Goal: Leave review/rating: Leave review/rating

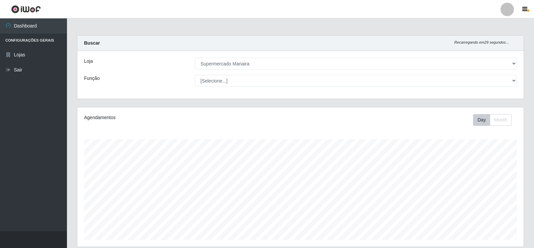
select select "443"
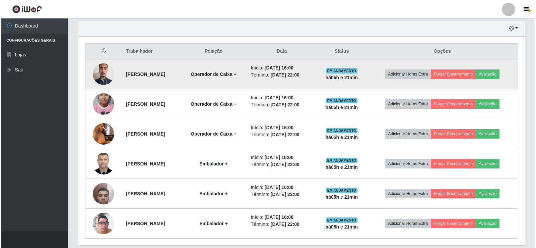
scroll to position [257, 0]
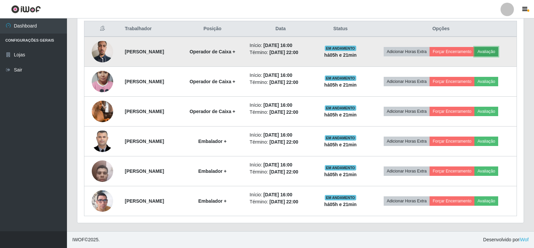
click at [492, 54] on button "Avaliação" at bounding box center [487, 51] width 24 height 9
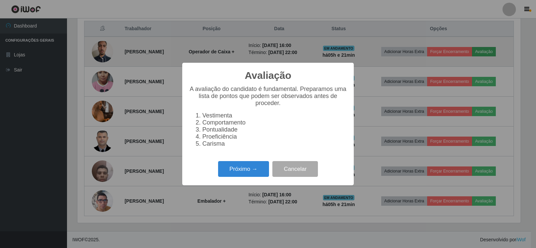
scroll to position [139, 443]
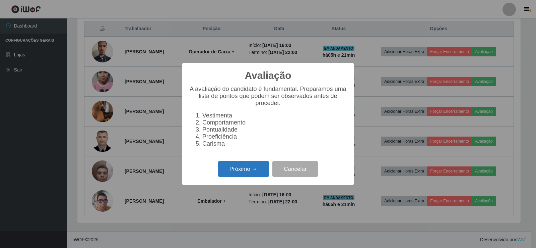
click at [250, 177] on button "Próximo →" at bounding box center [243, 169] width 51 height 16
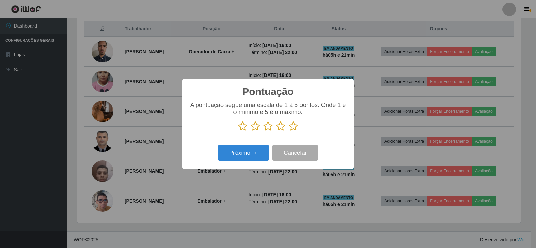
click at [294, 129] on icon at bounding box center [293, 126] width 9 height 10
click at [289, 131] on input "radio" at bounding box center [289, 131] width 0 height 0
click at [257, 154] on button "Próximo →" at bounding box center [243, 153] width 51 height 16
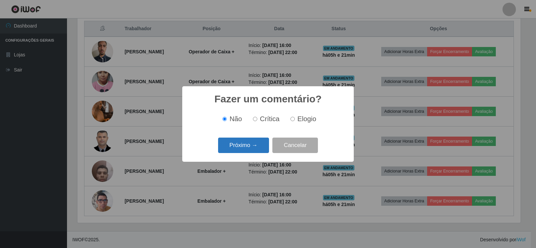
click at [260, 150] on button "Próximo →" at bounding box center [243, 145] width 51 height 16
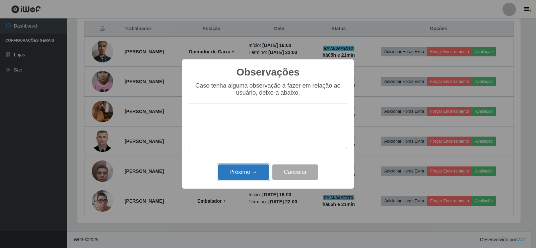
click at [251, 171] on button "Próximo →" at bounding box center [243, 172] width 51 height 16
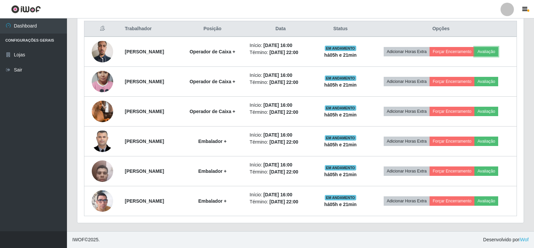
scroll to position [139, 447]
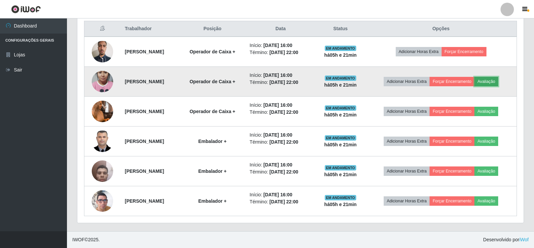
click at [497, 83] on button "Avaliação" at bounding box center [487, 81] width 24 height 9
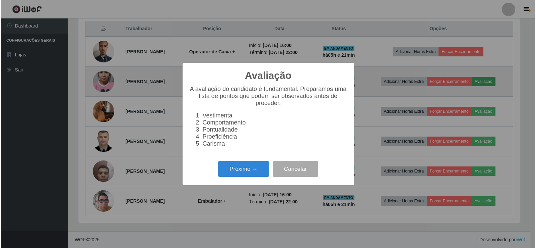
scroll to position [139, 443]
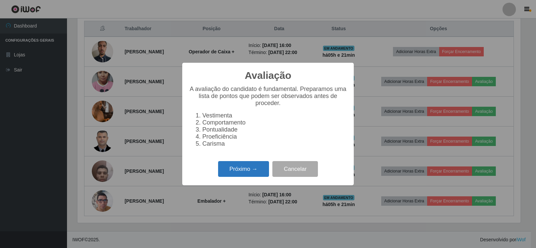
click at [251, 176] on button "Próximo →" at bounding box center [243, 169] width 51 height 16
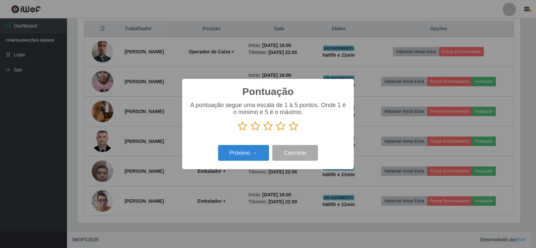
click at [293, 127] on icon at bounding box center [293, 126] width 9 height 10
click at [289, 131] on input "radio" at bounding box center [289, 131] width 0 height 0
click at [256, 155] on button "Próximo →" at bounding box center [243, 153] width 51 height 16
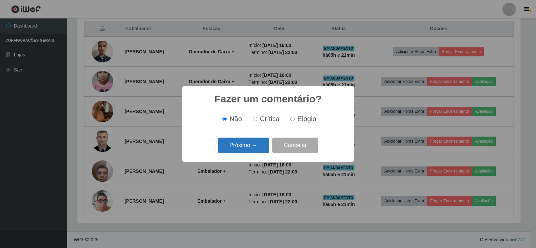
click at [256, 152] on button "Próximo →" at bounding box center [243, 145] width 51 height 16
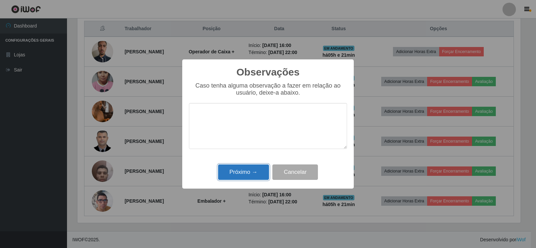
click at [257, 174] on button "Próximo →" at bounding box center [243, 172] width 51 height 16
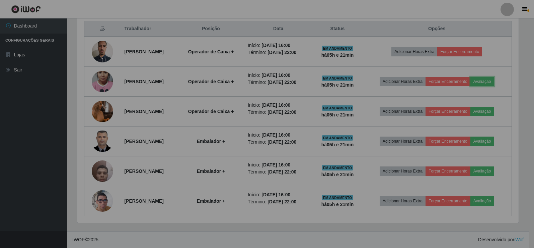
scroll to position [139, 447]
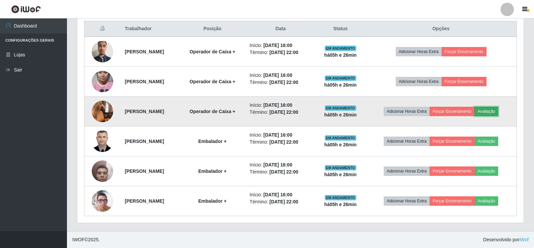
click at [494, 111] on button "Avaliação" at bounding box center [487, 111] width 24 height 9
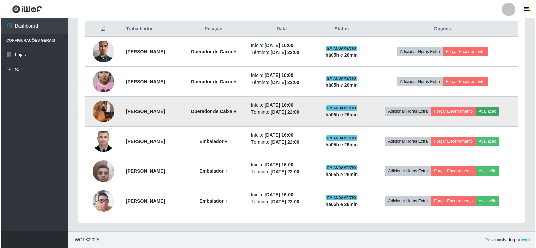
scroll to position [139, 443]
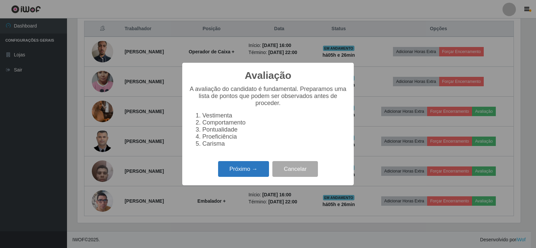
click at [240, 169] on button "Próximo →" at bounding box center [243, 169] width 51 height 16
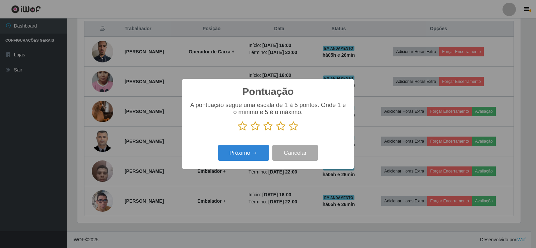
click at [292, 127] on icon at bounding box center [293, 126] width 9 height 10
click at [289, 131] on input "radio" at bounding box center [289, 131] width 0 height 0
click at [254, 158] on button "Próximo →" at bounding box center [243, 153] width 51 height 16
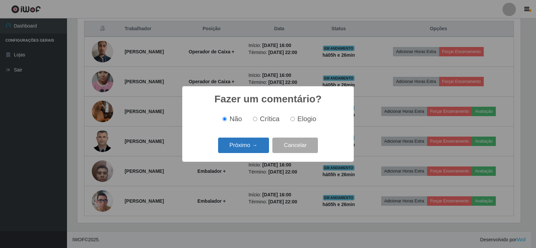
click at [247, 148] on button "Próximo →" at bounding box center [243, 145] width 51 height 16
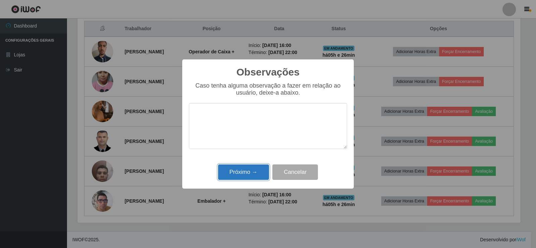
click at [253, 171] on button "Próximo →" at bounding box center [243, 172] width 51 height 16
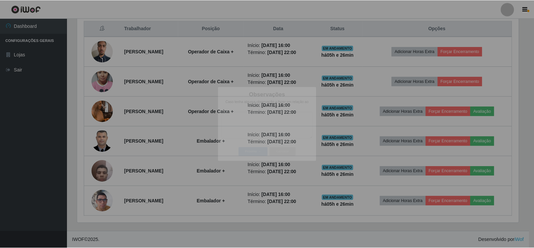
scroll to position [139, 447]
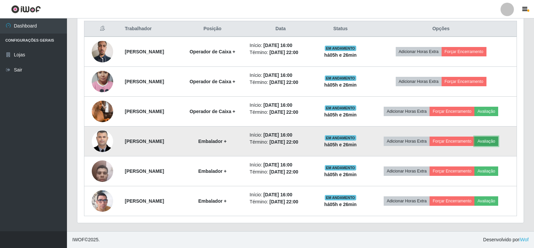
click at [493, 143] on button "Avaliação" at bounding box center [487, 140] width 24 height 9
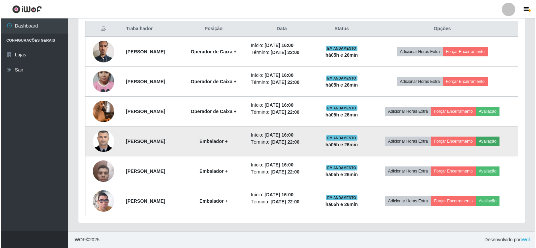
scroll to position [139, 443]
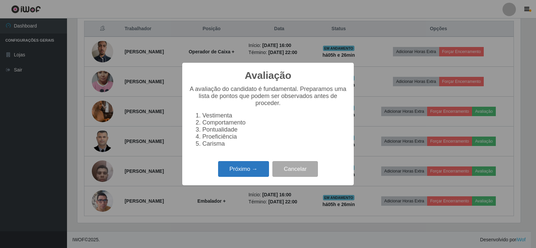
click at [234, 174] on button "Próximo →" at bounding box center [243, 169] width 51 height 16
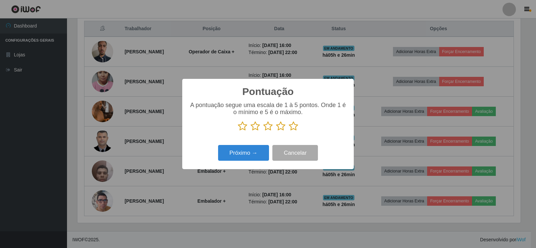
scroll to position [334888, 334584]
click at [294, 126] on icon at bounding box center [293, 126] width 9 height 10
click at [289, 131] on input "radio" at bounding box center [289, 131] width 0 height 0
click at [256, 151] on button "Próximo →" at bounding box center [243, 153] width 51 height 16
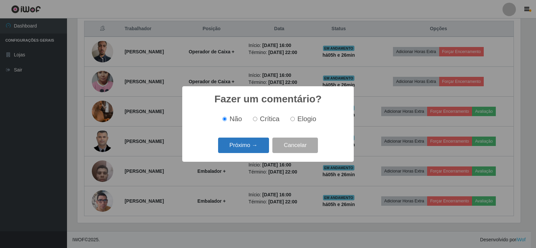
click at [255, 149] on button "Próximo →" at bounding box center [243, 145] width 51 height 16
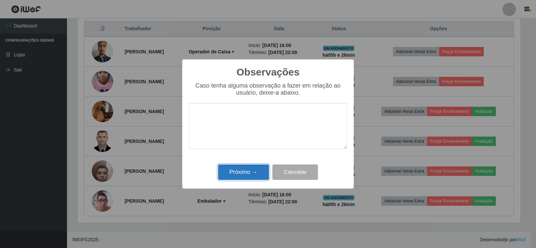
click at [252, 170] on button "Próximo →" at bounding box center [243, 172] width 51 height 16
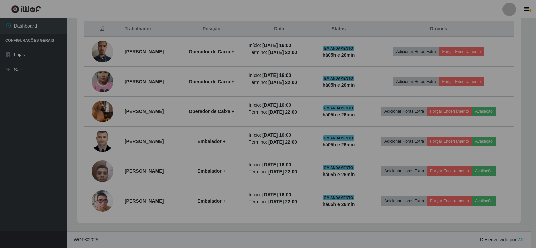
scroll to position [139, 447]
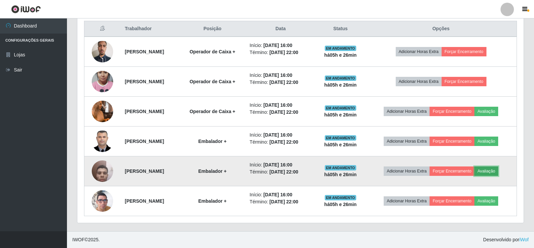
click at [492, 168] on button "Avaliação" at bounding box center [487, 170] width 24 height 9
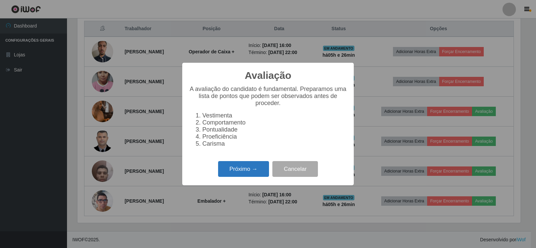
click at [252, 176] on button "Próximo →" at bounding box center [243, 169] width 51 height 16
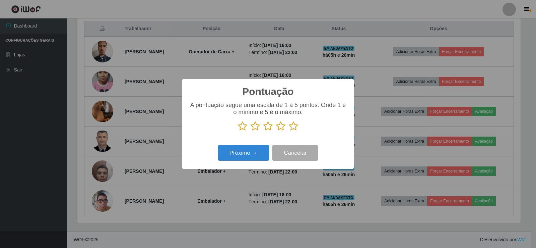
click at [295, 127] on icon at bounding box center [293, 126] width 9 height 10
click at [289, 131] on input "radio" at bounding box center [289, 131] width 0 height 0
click at [264, 158] on button "Próximo →" at bounding box center [243, 153] width 51 height 16
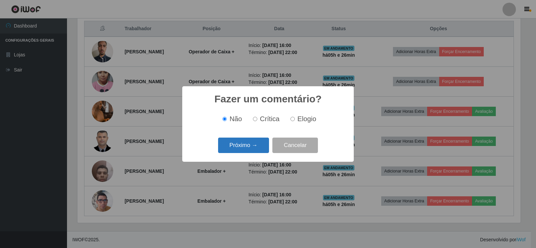
click at [250, 149] on button "Próximo →" at bounding box center [243, 145] width 51 height 16
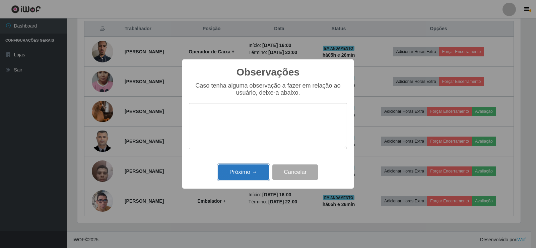
click at [251, 176] on button "Próximo →" at bounding box center [243, 172] width 51 height 16
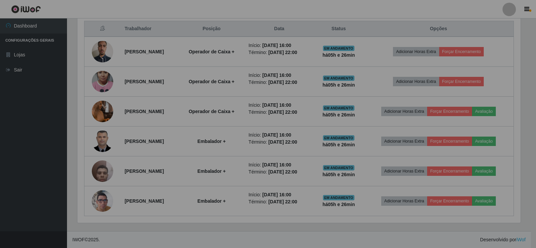
scroll to position [139, 447]
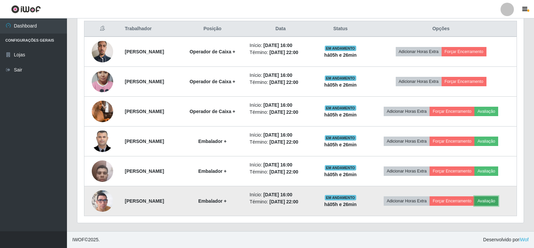
click at [486, 199] on button "Avaliação" at bounding box center [487, 200] width 24 height 9
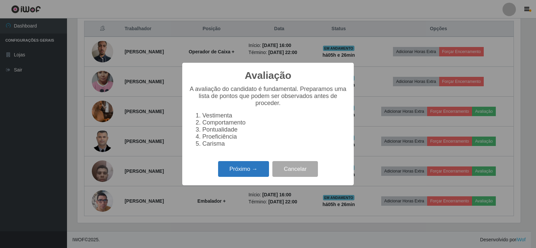
click at [240, 176] on button "Próximo →" at bounding box center [243, 169] width 51 height 16
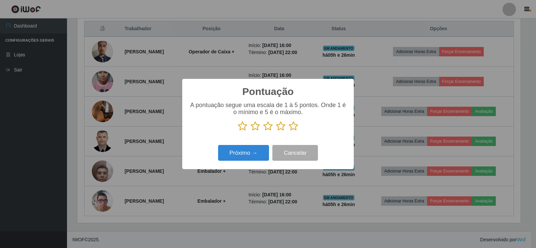
drag, startPoint x: 292, startPoint y: 128, endPoint x: 285, endPoint y: 150, distance: 23.8
click at [292, 128] on icon at bounding box center [293, 126] width 9 height 10
click at [289, 131] on input "radio" at bounding box center [289, 131] width 0 height 0
click at [260, 157] on button "Próximo →" at bounding box center [243, 153] width 51 height 16
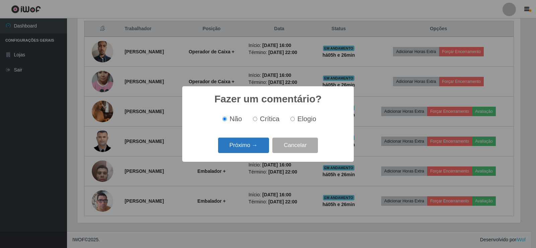
click at [247, 152] on button "Próximo →" at bounding box center [243, 145] width 51 height 16
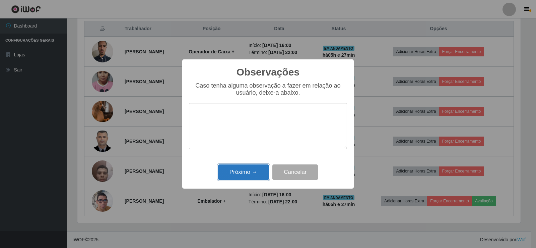
click at [253, 175] on button "Próximo →" at bounding box center [243, 172] width 51 height 16
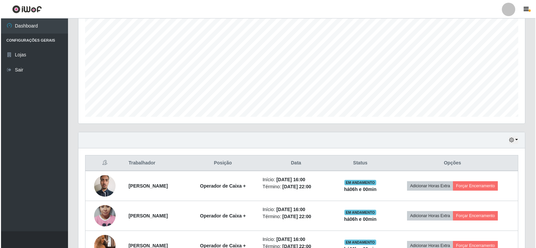
scroll to position [190, 0]
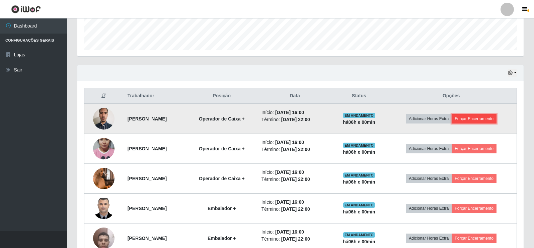
click at [469, 117] on button "Forçar Encerramento" at bounding box center [474, 118] width 45 height 9
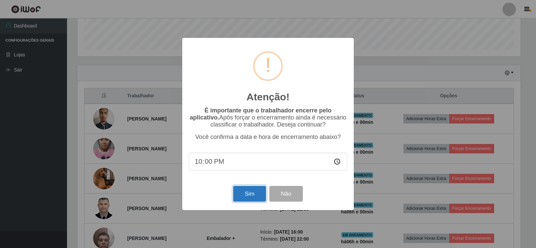
click at [244, 195] on button "Sim" at bounding box center [249, 194] width 32 height 16
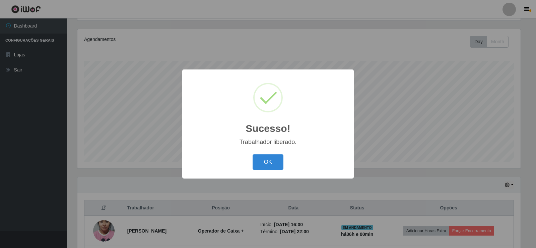
drag, startPoint x: 269, startPoint y: 158, endPoint x: 312, endPoint y: 155, distance: 43.3
click at [269, 158] on button "OK" at bounding box center [268, 162] width 31 height 16
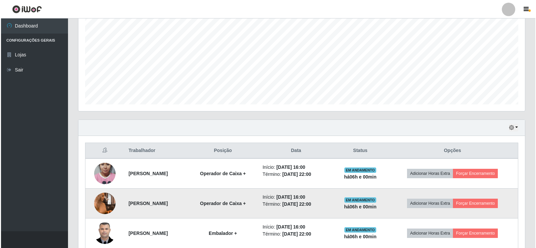
scroll to position [179, 0]
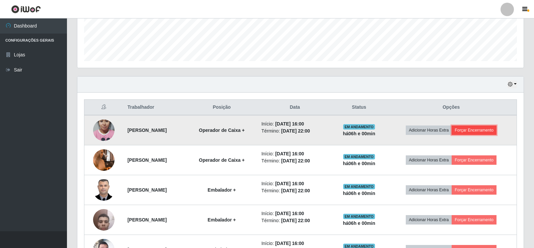
click at [484, 134] on button "Forçar Encerramento" at bounding box center [474, 129] width 45 height 9
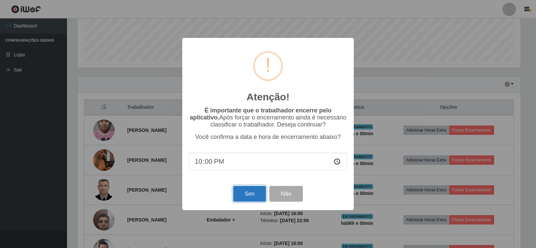
click at [250, 195] on button "Sim" at bounding box center [249, 194] width 32 height 16
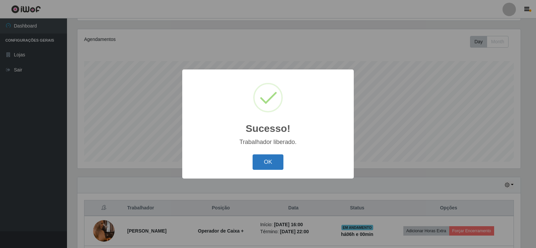
click at [271, 163] on button "OK" at bounding box center [268, 162] width 31 height 16
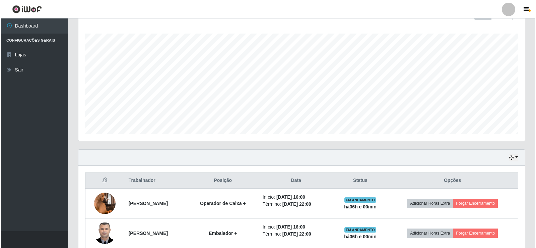
scroll to position [145, 0]
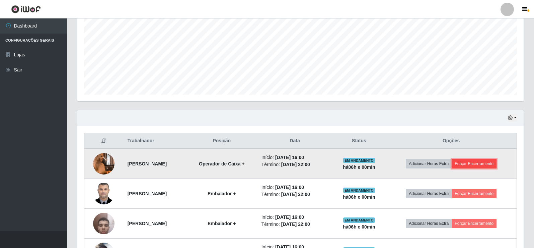
click at [491, 165] on button "Forçar Encerramento" at bounding box center [474, 163] width 45 height 9
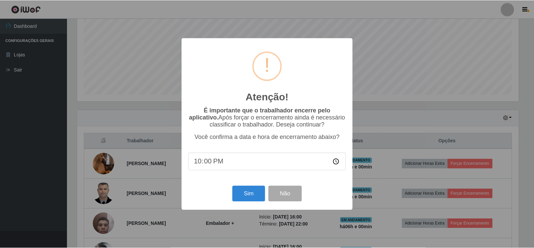
scroll to position [139, 443]
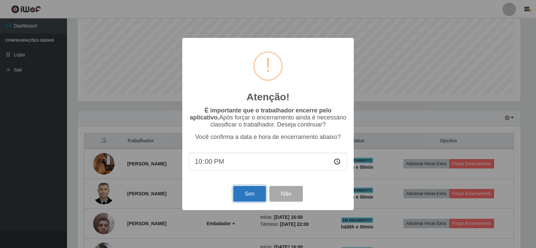
click at [256, 195] on button "Sim" at bounding box center [249, 194] width 32 height 16
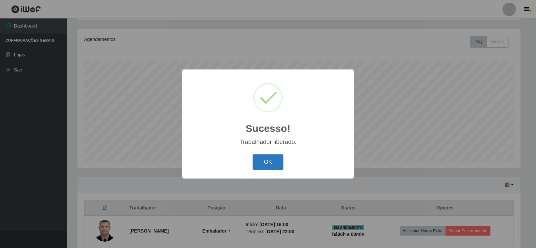
click at [263, 167] on button "OK" at bounding box center [268, 162] width 31 height 16
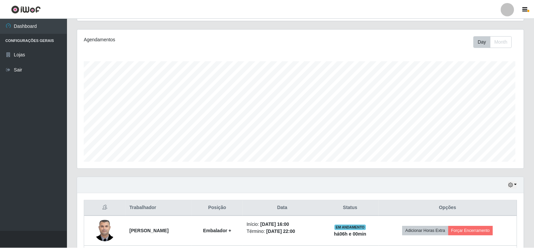
scroll to position [0, 0]
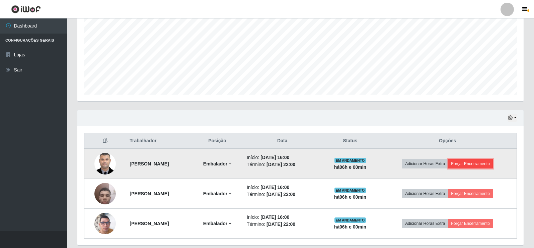
click at [487, 162] on button "Forçar Encerramento" at bounding box center [470, 163] width 45 height 9
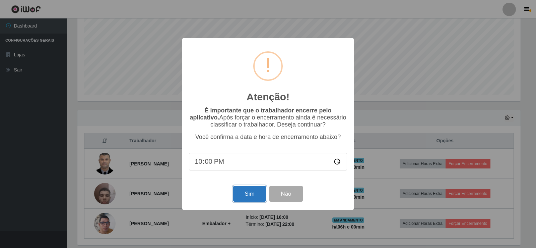
click at [244, 194] on button "Sim" at bounding box center [249, 194] width 32 height 16
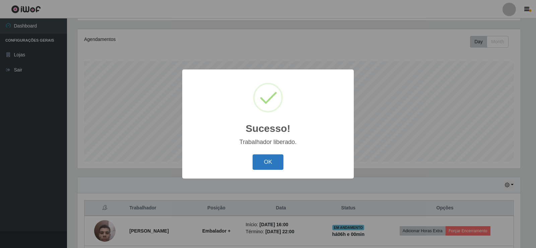
click at [278, 164] on button "OK" at bounding box center [268, 162] width 31 height 16
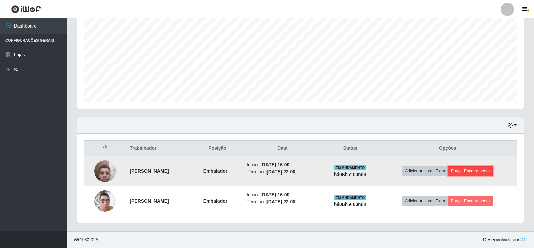
click at [476, 170] on button "Forçar Encerramento" at bounding box center [470, 170] width 45 height 9
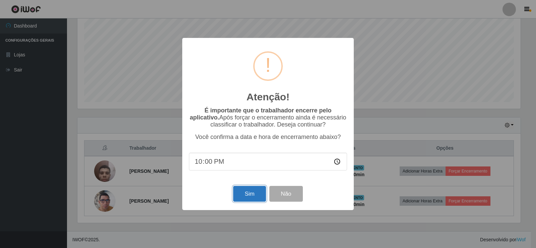
click at [260, 194] on button "Sim" at bounding box center [249, 194] width 32 height 16
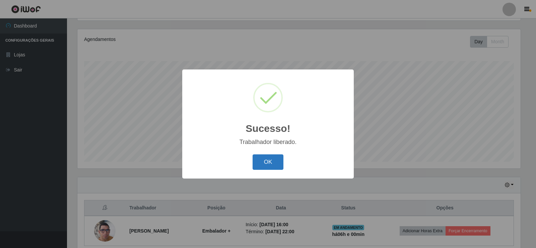
drag, startPoint x: 266, startPoint y: 167, endPoint x: 319, endPoint y: 161, distance: 53.2
click at [266, 167] on button "OK" at bounding box center [268, 162] width 31 height 16
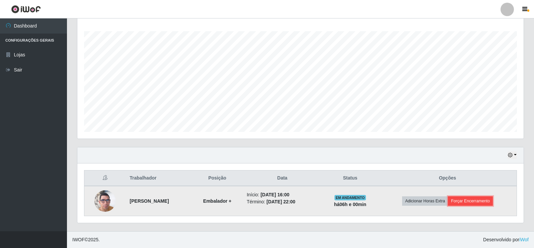
click at [475, 202] on button "Forçar Encerramento" at bounding box center [470, 200] width 45 height 9
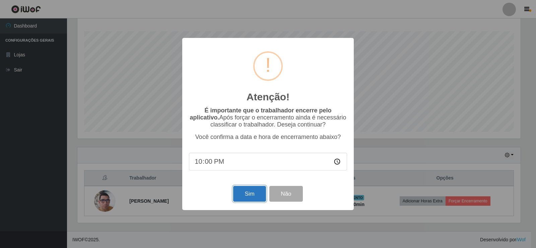
click at [256, 196] on button "Sim" at bounding box center [249, 194] width 32 height 16
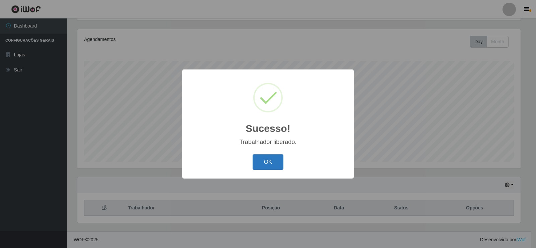
click at [268, 162] on button "OK" at bounding box center [268, 162] width 31 height 16
